Goal: Check status

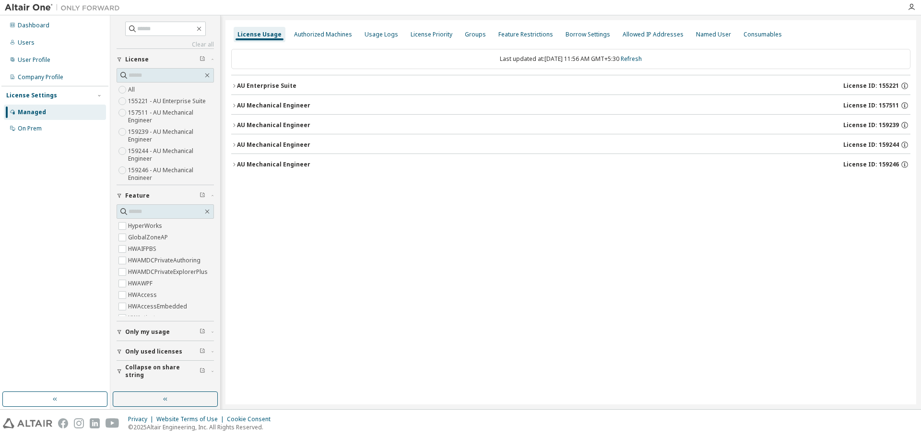
click at [235, 121] on button "AU Mechanical Engineer License ID: 159239" at bounding box center [570, 125] width 679 height 21
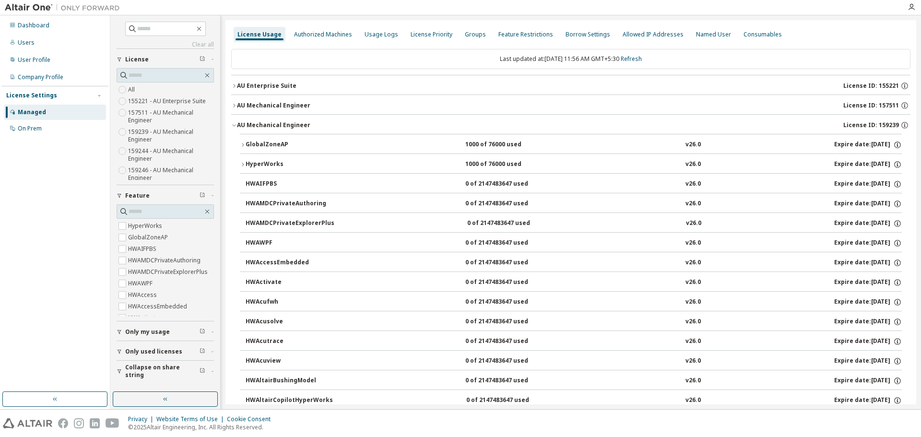
click at [640, 63] on div "Last updated at: [DATE] 11:56 AM GMT+5:30 Refresh" at bounding box center [570, 59] width 679 height 20
click at [639, 57] on link "Refresh" at bounding box center [631, 59] width 21 height 8
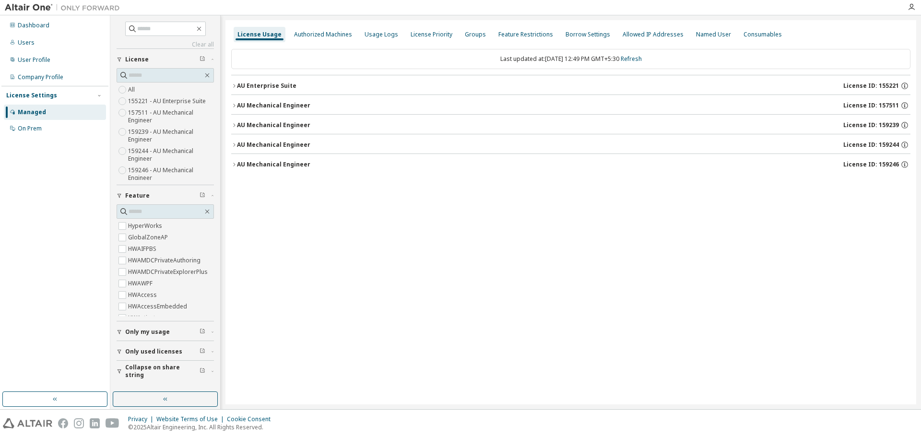
click at [239, 123] on div "AU Mechanical Engineer" at bounding box center [273, 125] width 73 height 8
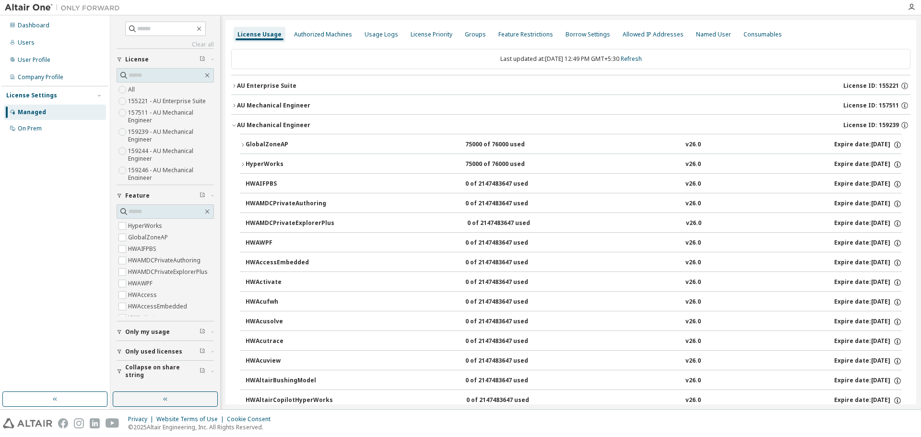
click at [242, 141] on button "GlobalZoneAP 75000 of 76000 used v26.0 Expire date: [DATE]" at bounding box center [571, 144] width 662 height 21
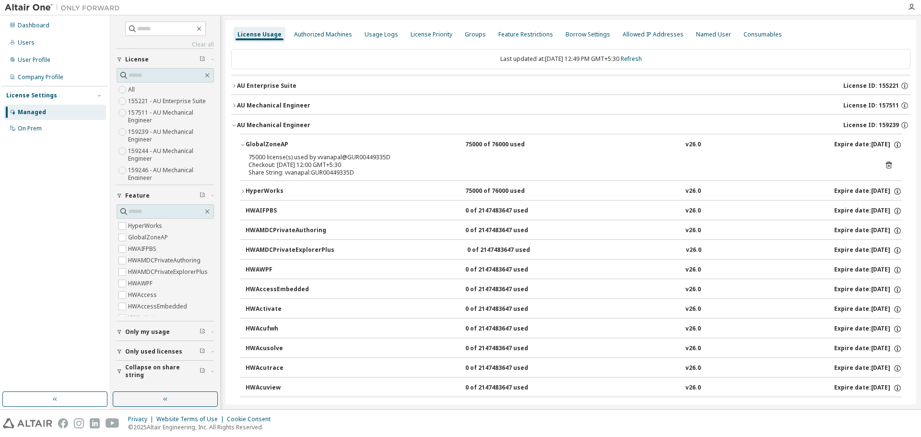
click at [242, 141] on button "GlobalZoneAP 75000 of 76000 used v26.0 Expire date: [DATE]" at bounding box center [571, 144] width 662 height 21
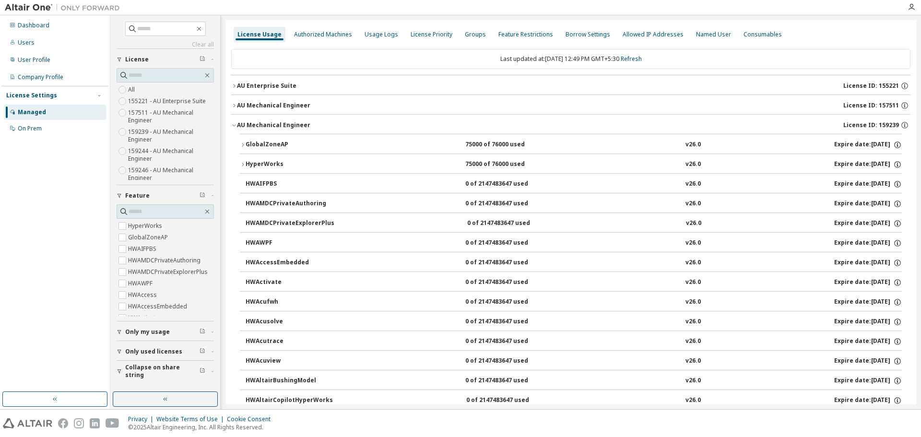
click at [237, 96] on button "AU Mechanical Engineer License ID: 157511" at bounding box center [570, 105] width 679 height 21
click at [237, 107] on icon "button" at bounding box center [234, 106] width 6 height 6
click at [236, 127] on icon "button" at bounding box center [234, 125] width 6 height 6
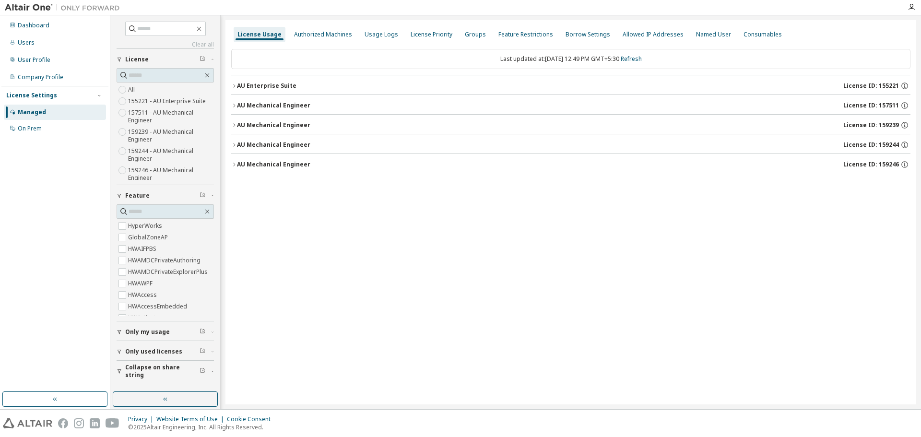
click at [243, 146] on div "AU Mechanical Engineer" at bounding box center [273, 145] width 73 height 8
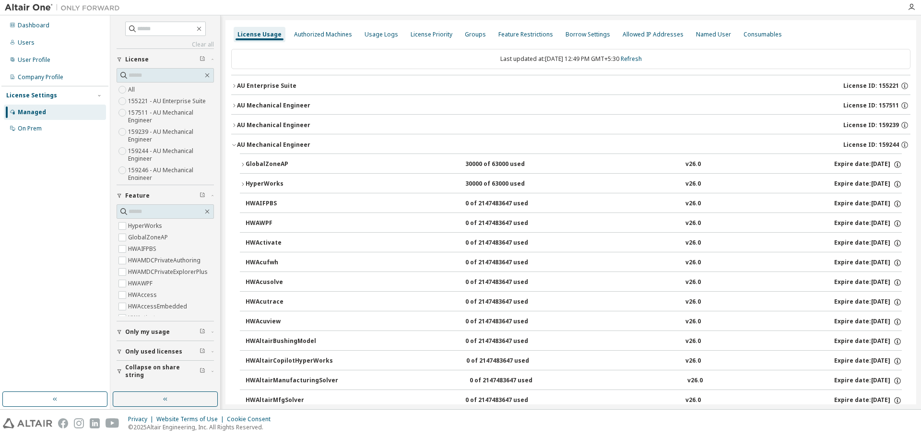
click at [243, 156] on button "GlobalZoneAP 30000 of 63000 used v26.0 Expire date: [DATE]" at bounding box center [571, 164] width 662 height 21
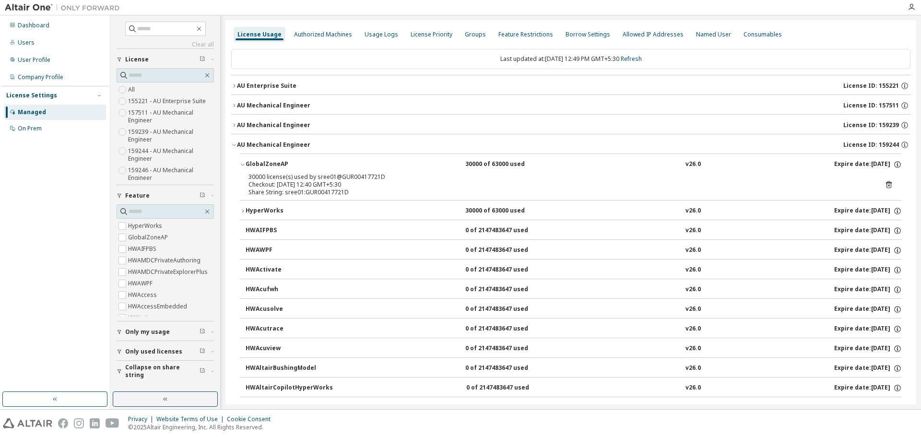
click at [243, 156] on button "GlobalZoneAP 30000 of 63000 used v26.0 Expire date: [DATE]" at bounding box center [571, 164] width 662 height 21
